Goal: Information Seeking & Learning: Learn about a topic

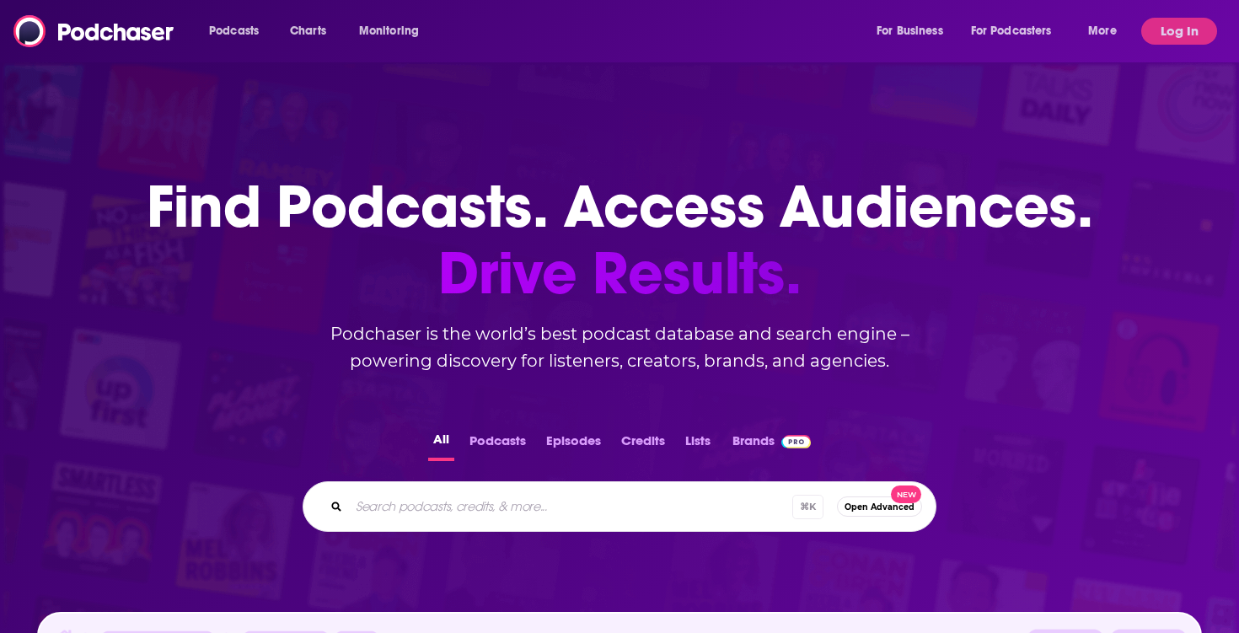
click at [554, 35] on div "Podcasts Charts Monitoring For Business For Podcasters More" at bounding box center [665, 31] width 936 height 27
click at [1171, 26] on button "Log In" at bounding box center [1180, 31] width 76 height 27
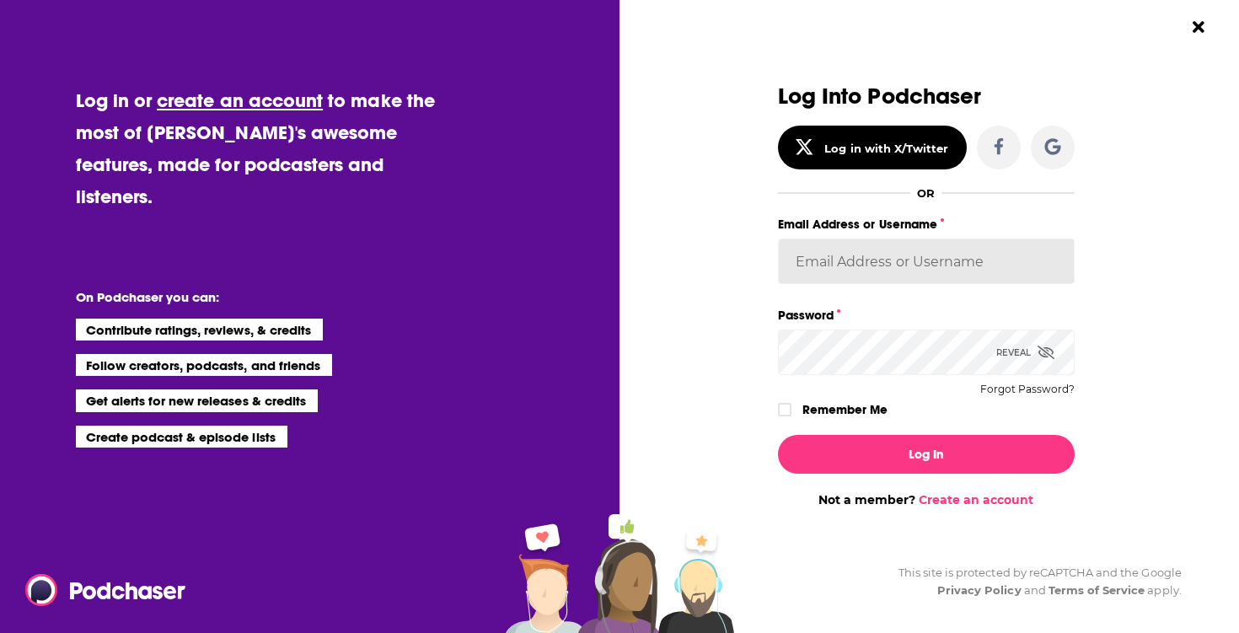
click at [887, 250] on input "Email Address or Username" at bounding box center [926, 262] width 297 height 46
type input "[PERSON_NAME][EMAIL_ADDRESS][DOMAIN_NAME]"
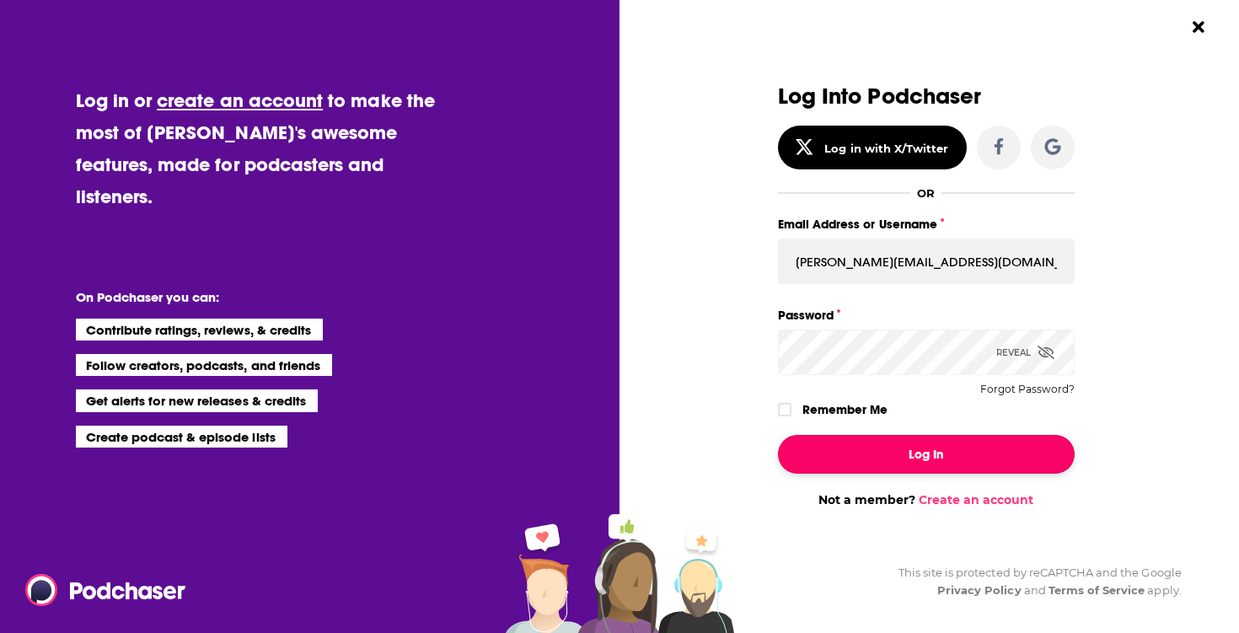
click at [846, 459] on button "Log In" at bounding box center [926, 454] width 297 height 39
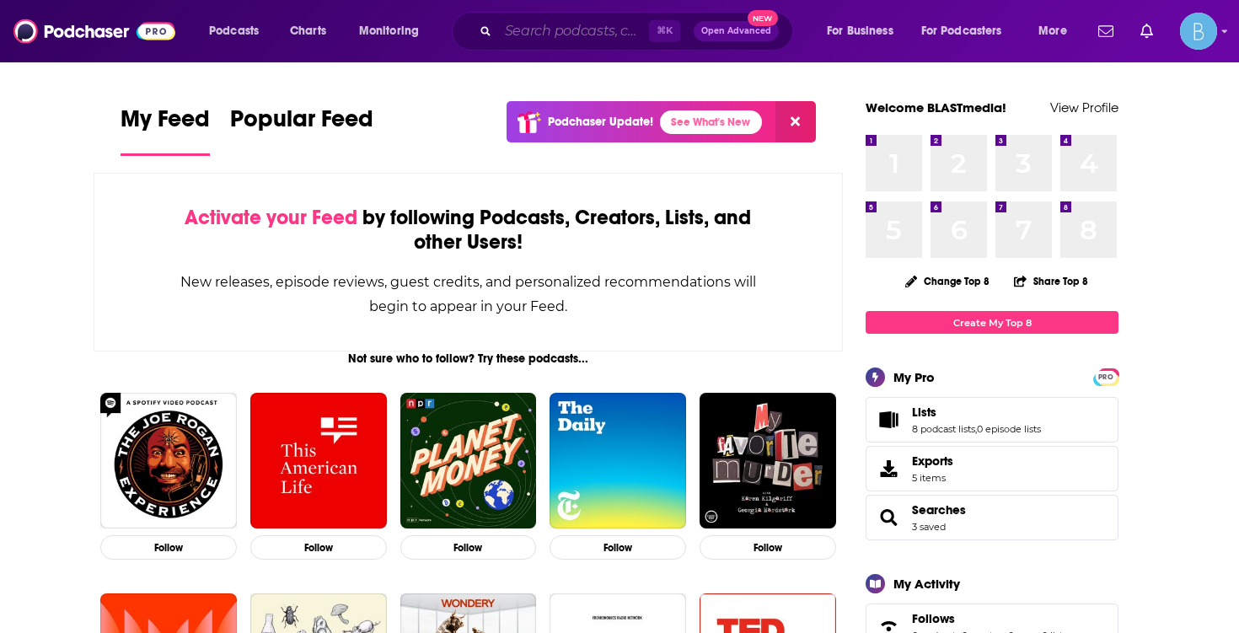
click at [547, 26] on input "Search podcasts, credits, & more..." at bounding box center [573, 31] width 151 height 27
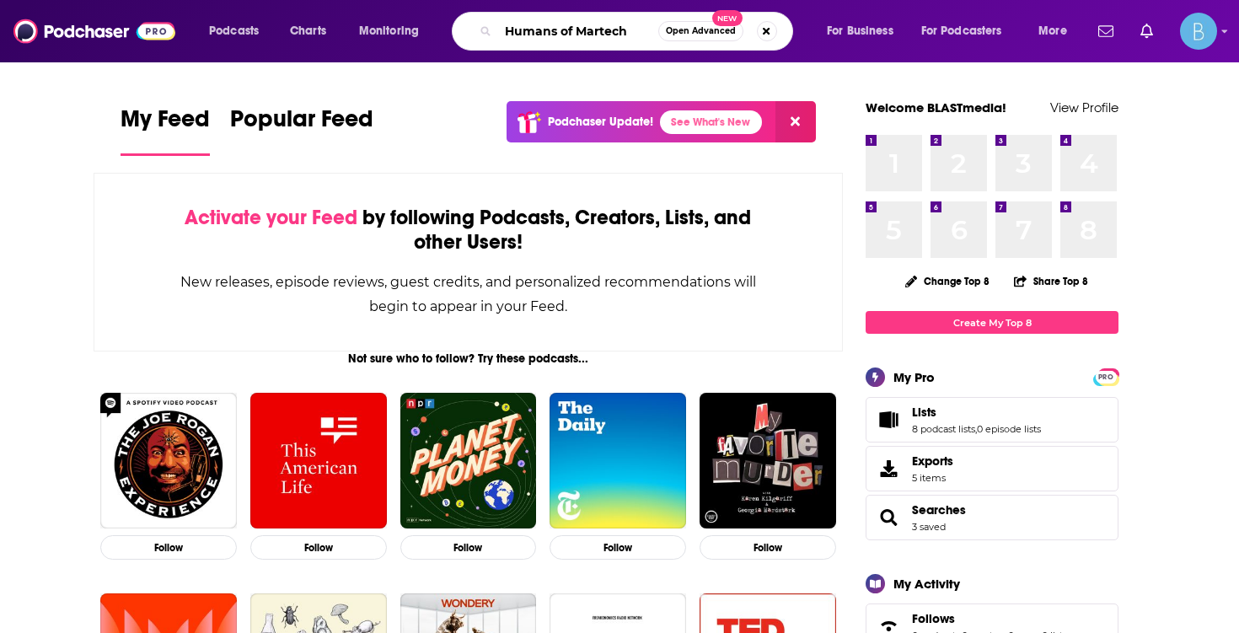
type input "Humans of Martech"
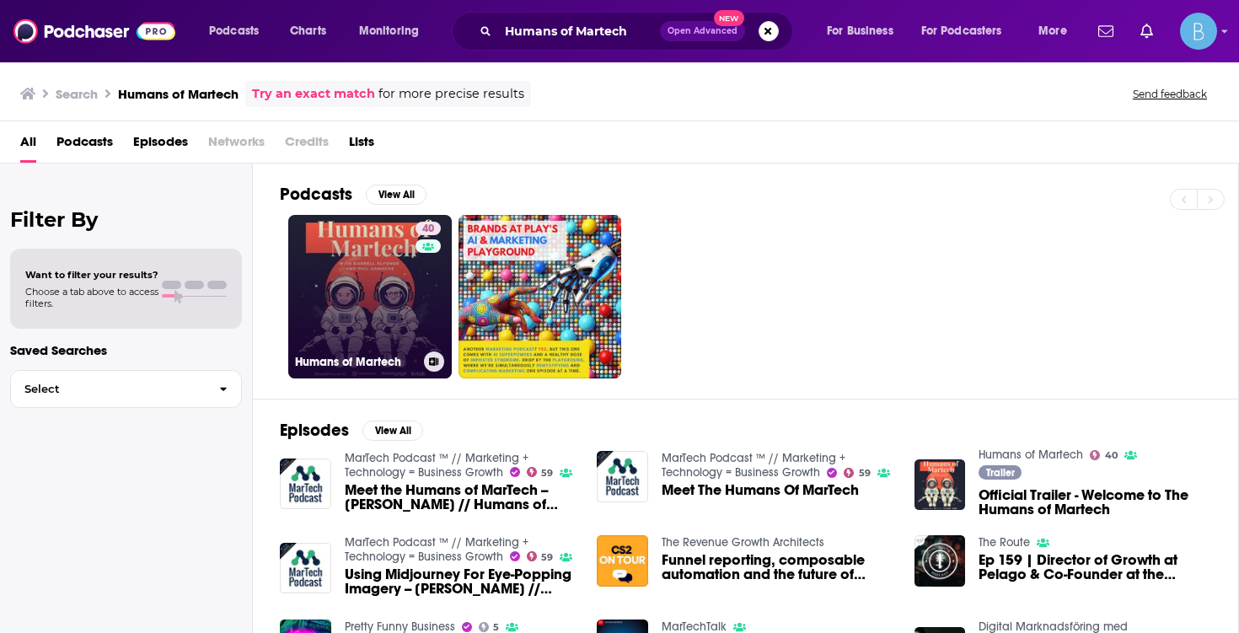
click at [347, 291] on link "40 Humans of Martech" at bounding box center [370, 297] width 164 height 164
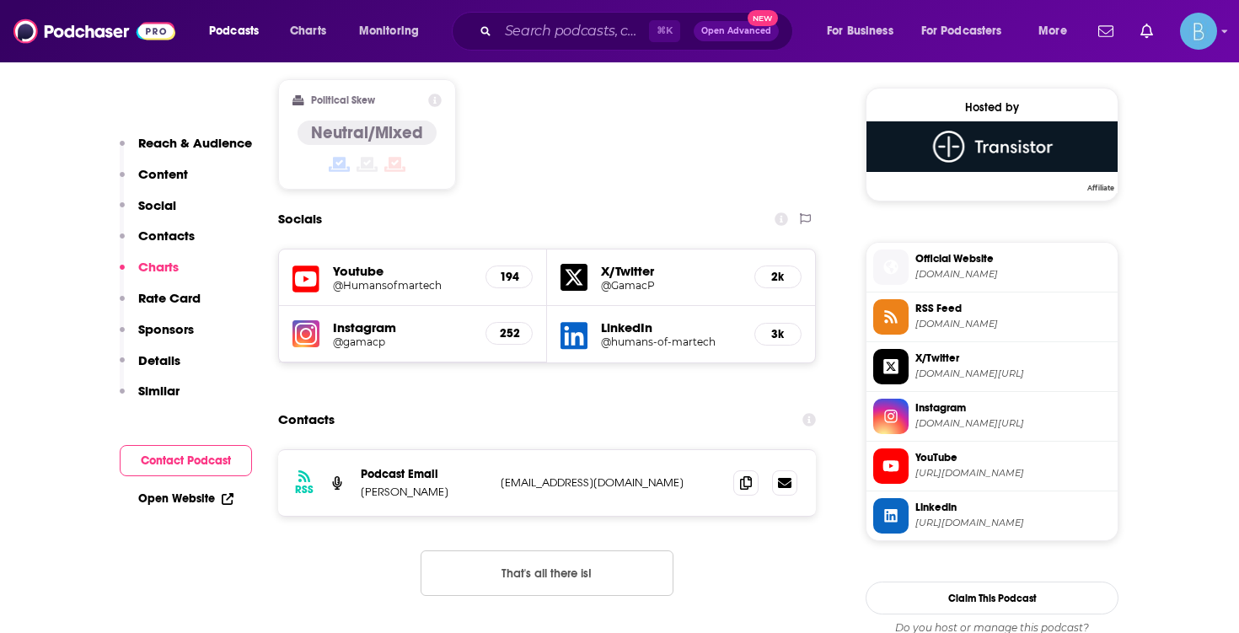
scroll to position [1115, 0]
